Goal: Task Accomplishment & Management: Complete application form

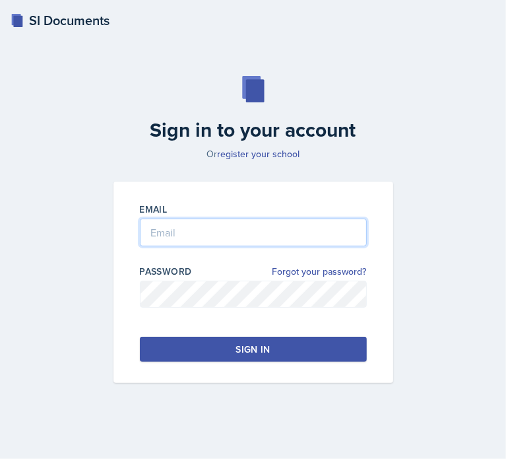
type input "[EMAIL_ADDRESS][DOMAIN_NAME]"
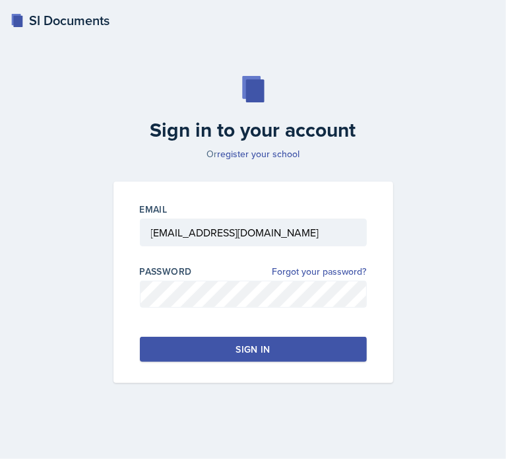
click at [253, 342] on div "Sign in" at bounding box center [253, 348] width 34 height 13
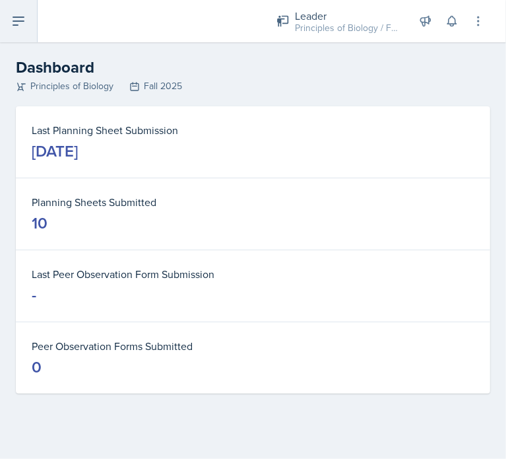
click at [16, 17] on icon at bounding box center [18, 21] width 11 height 8
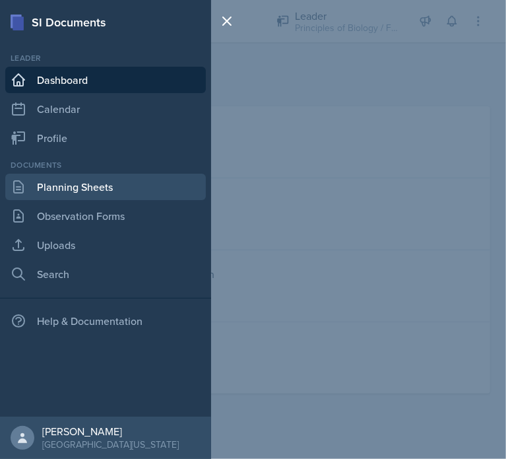
click at [62, 179] on link "Planning Sheets" at bounding box center [105, 187] width 201 height 26
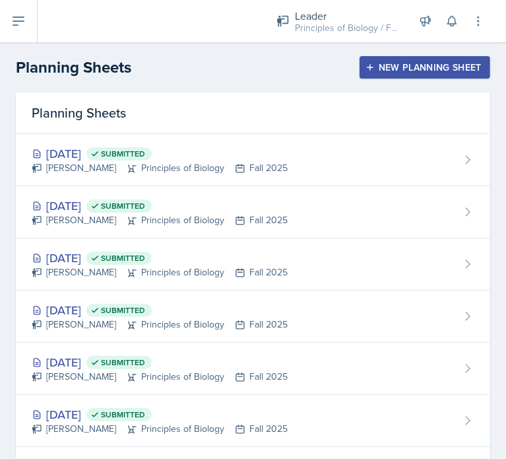
click at [398, 68] on div "New Planning Sheet" at bounding box center [424, 67] width 113 height 11
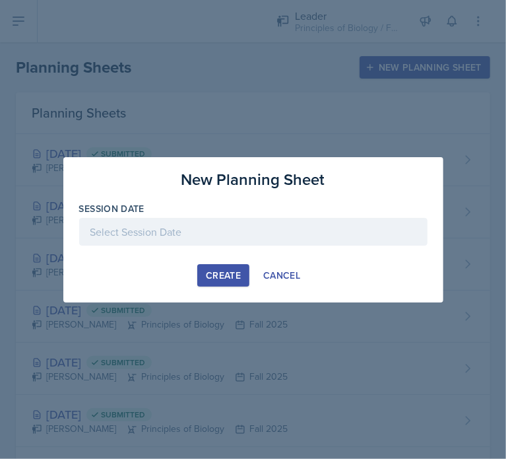
click at [229, 229] on div at bounding box center [253, 232] width 348 height 28
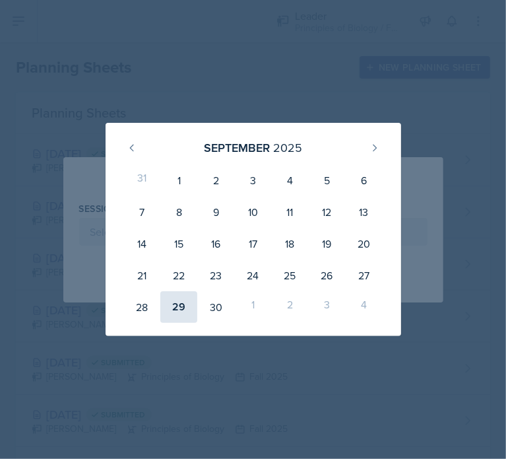
click at [183, 298] on div "29" at bounding box center [178, 307] width 37 height 32
type input "[DATE]"
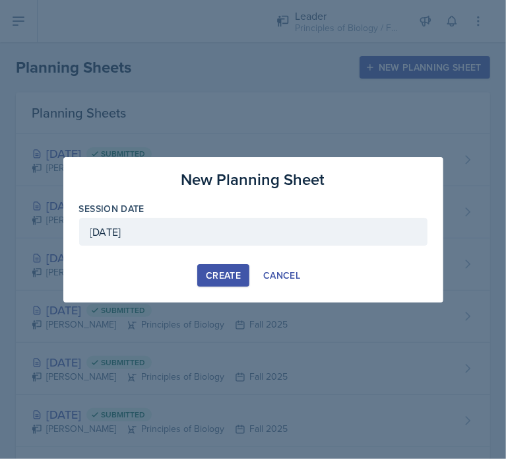
click at [227, 273] on div "Create" at bounding box center [223, 275] width 35 height 11
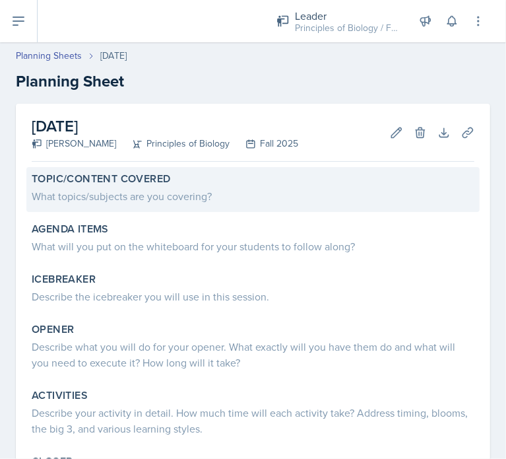
click at [224, 183] on div "Topic/Content Covered" at bounding box center [253, 178] width 443 height 13
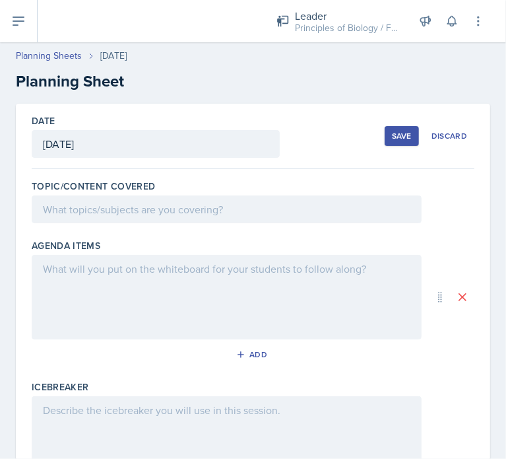
click at [208, 207] on div at bounding box center [227, 209] width 390 height 28
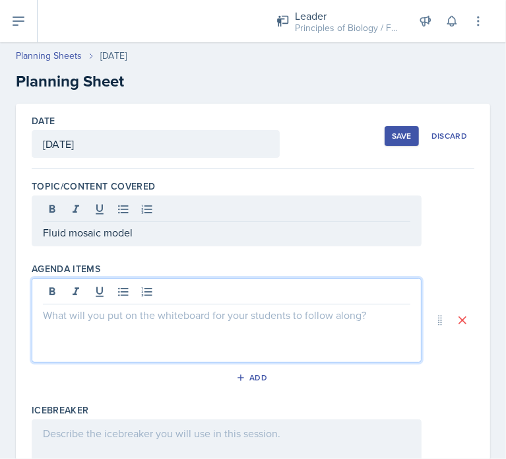
click at [180, 287] on div at bounding box center [227, 320] width 390 height 84
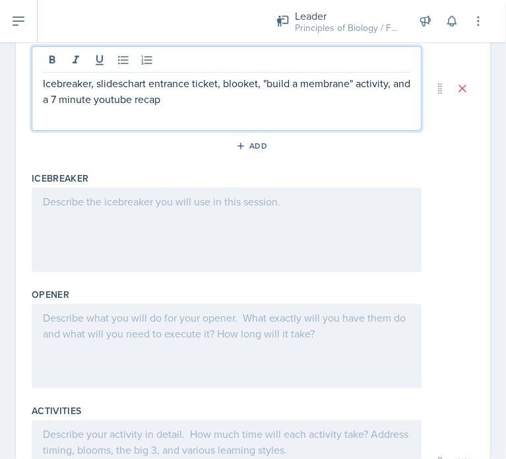
click at [309, 212] on div at bounding box center [227, 229] width 390 height 84
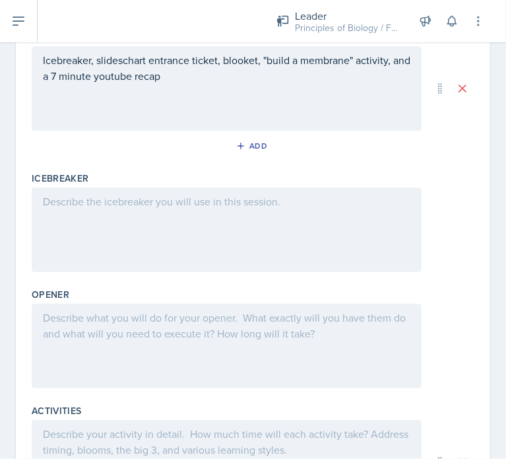
scroll to position [232, 0]
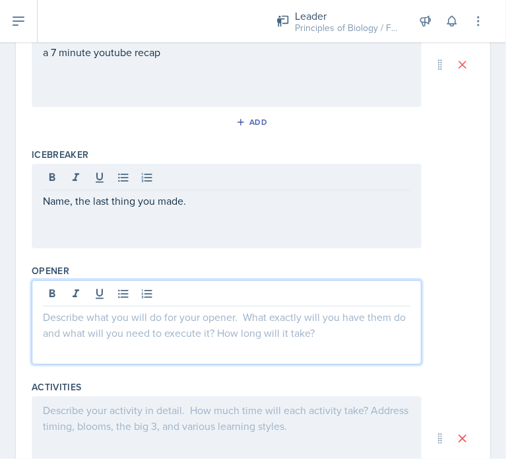
click at [292, 286] on div at bounding box center [227, 322] width 390 height 84
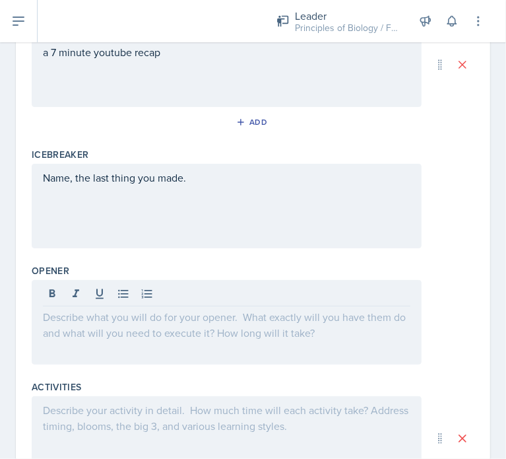
click at [193, 330] on div at bounding box center [227, 322] width 390 height 84
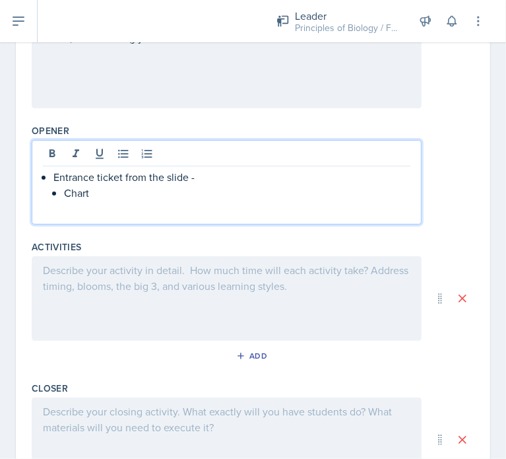
scroll to position [375, 0]
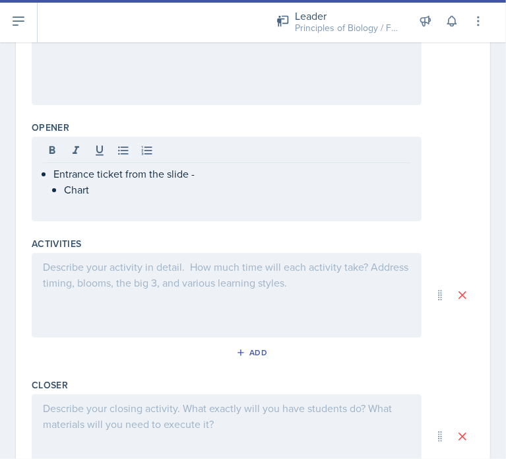
click at [257, 279] on div at bounding box center [227, 295] width 390 height 84
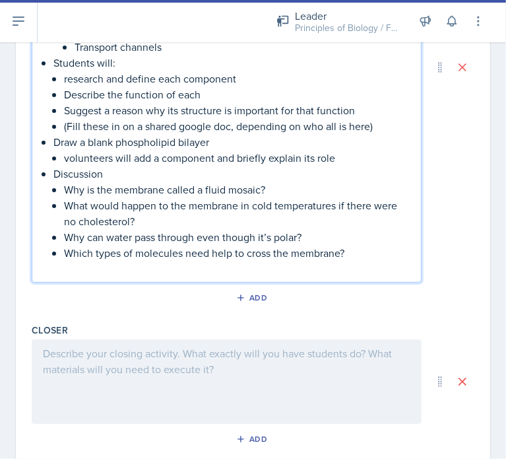
scroll to position [817, 0]
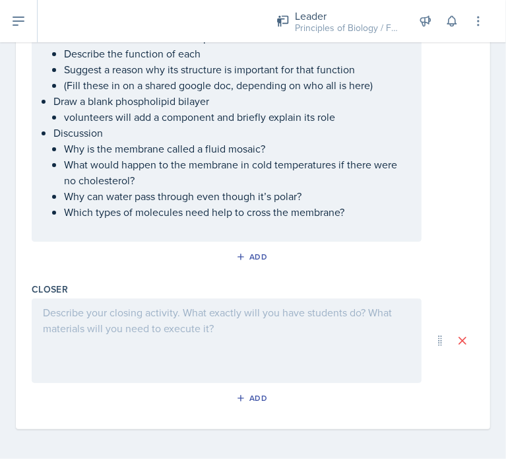
click at [249, 340] on div at bounding box center [227, 340] width 390 height 84
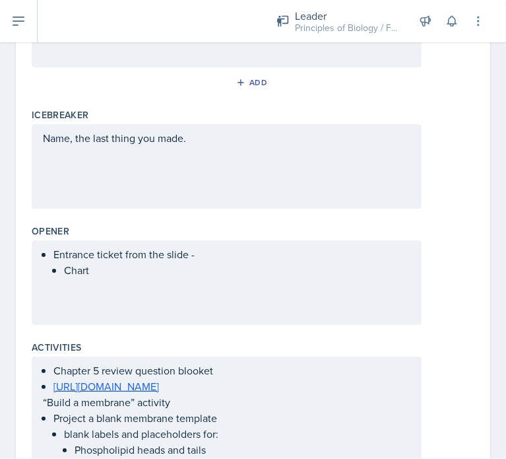
scroll to position [0, 0]
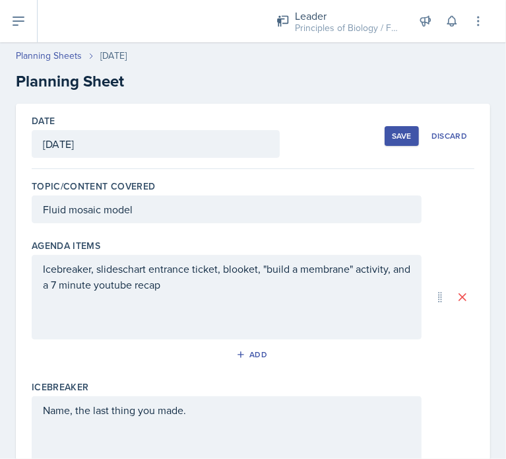
click at [392, 139] on div "Save" at bounding box center [402, 136] width 20 height 11
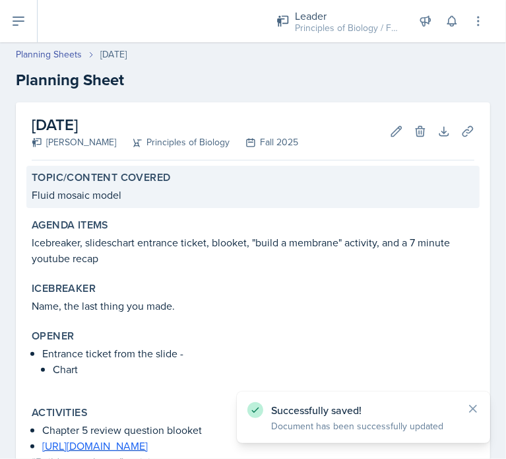
scroll to position [2, 0]
